Goal: Information Seeking & Learning: Compare options

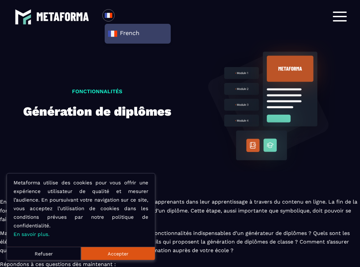
click at [74, 19] on img at bounding box center [62, 16] width 53 height 9
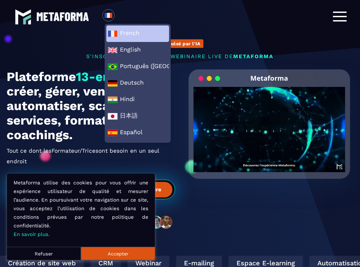
click at [136, 29] on span "French" at bounding box center [138, 34] width 60 height 10
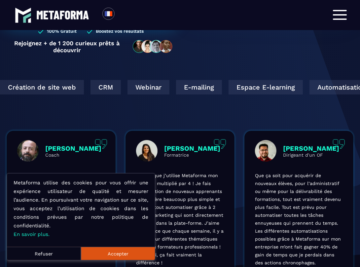
scroll to position [198, 0]
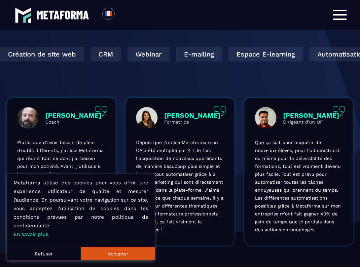
click at [55, 257] on button "Refuser" at bounding box center [44, 253] width 74 height 13
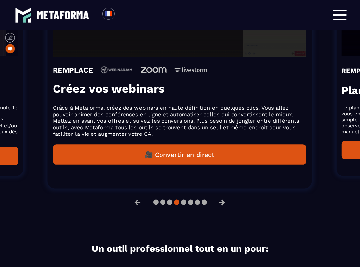
scroll to position [605, 0]
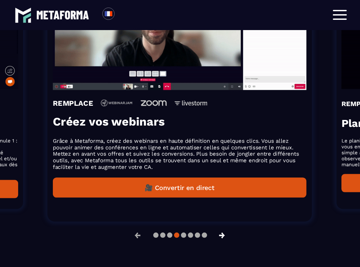
click at [225, 236] on button "→" at bounding box center [222, 235] width 17 height 16
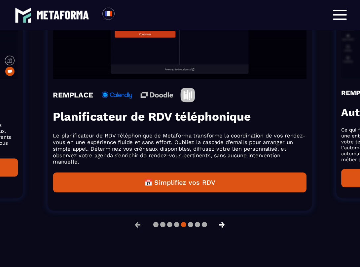
scroll to position [595, 0]
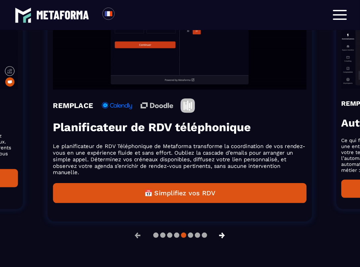
click at [225, 236] on button "→" at bounding box center [222, 235] width 17 height 16
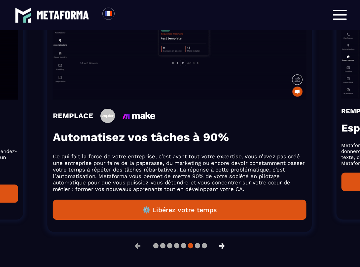
scroll to position [605, 0]
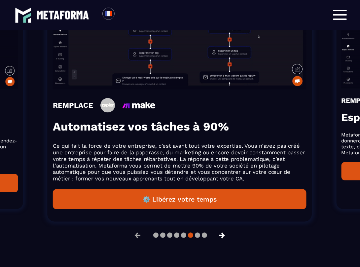
click at [225, 236] on button "→" at bounding box center [222, 235] width 17 height 16
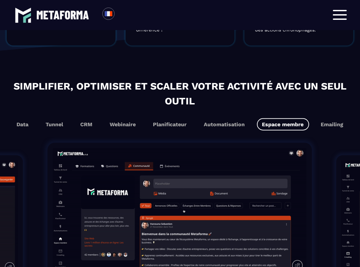
scroll to position [407, 0]
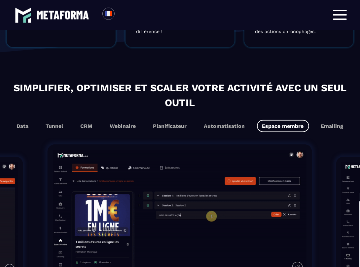
click at [329, 9] on div "Loading... Prochainement événement le [DATE] 11h00 (Heure de [GEOGRAPHIC_DATA])…" at bounding box center [180, 15] width 360 height 30
click at [332, 11] on div at bounding box center [340, 15] width 20 height 17
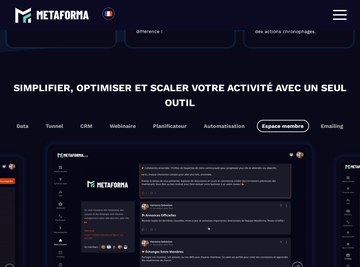
click at [336, 15] on span at bounding box center [340, 14] width 14 height 1
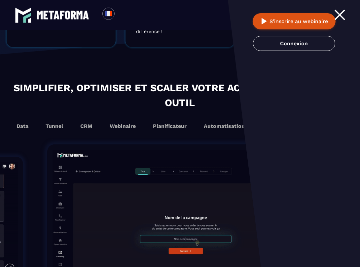
click at [341, 15] on div at bounding box center [340, 15] width 14 height 10
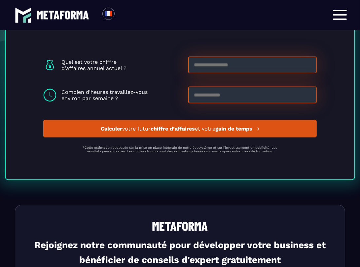
scroll to position [1983, 0]
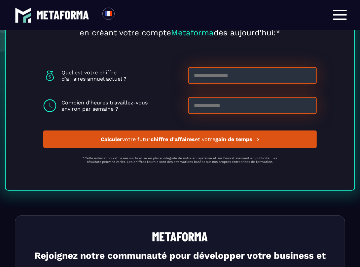
click at [228, 77] on input at bounding box center [252, 75] width 129 height 17
type input "******"
click at [229, 109] on input at bounding box center [252, 105] width 129 height 17
type input "**"
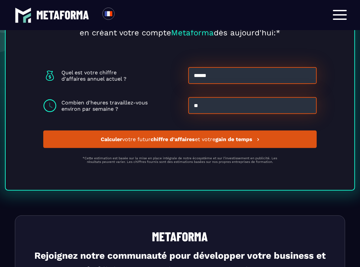
click at [224, 137] on button "Calculer votre futur chiffre d’affaires et votre gain de temps" at bounding box center [180, 140] width 274 height 18
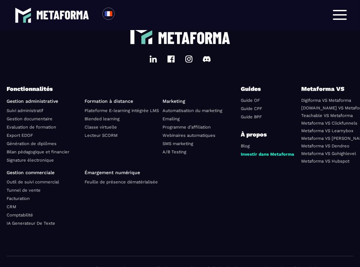
scroll to position [2521, 0]
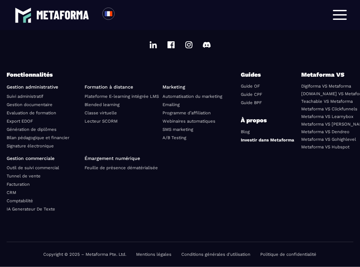
click at [260, 138] on link "Investir dans Metaforma" at bounding box center [268, 139] width 54 height 5
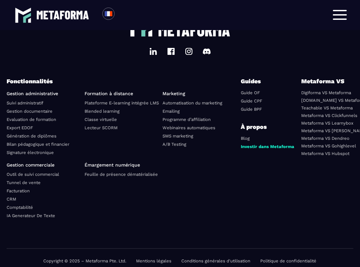
scroll to position [2531, 0]
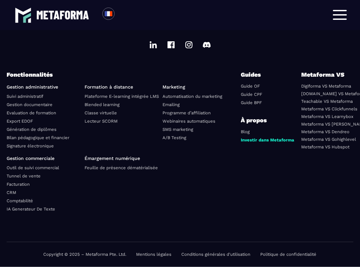
click at [328, 84] on link "Digiforma VS Metaforma" at bounding box center [327, 86] width 50 height 5
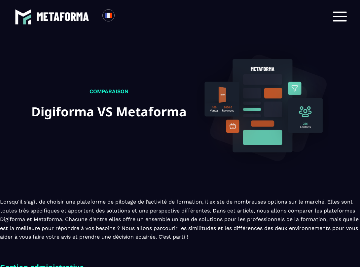
click at [338, 17] on span at bounding box center [340, 16] width 14 height 1
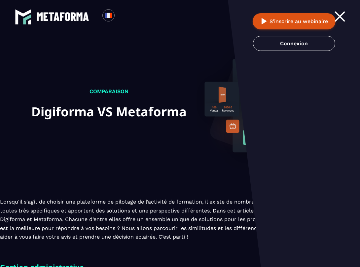
click at [342, 16] on div at bounding box center [340, 17] width 14 height 10
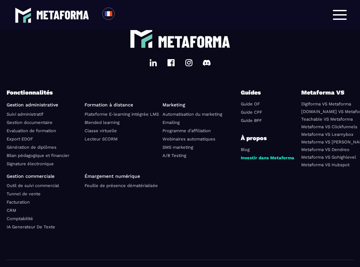
scroll to position [2112, 0]
